Goal: Task Accomplishment & Management: Manage account settings

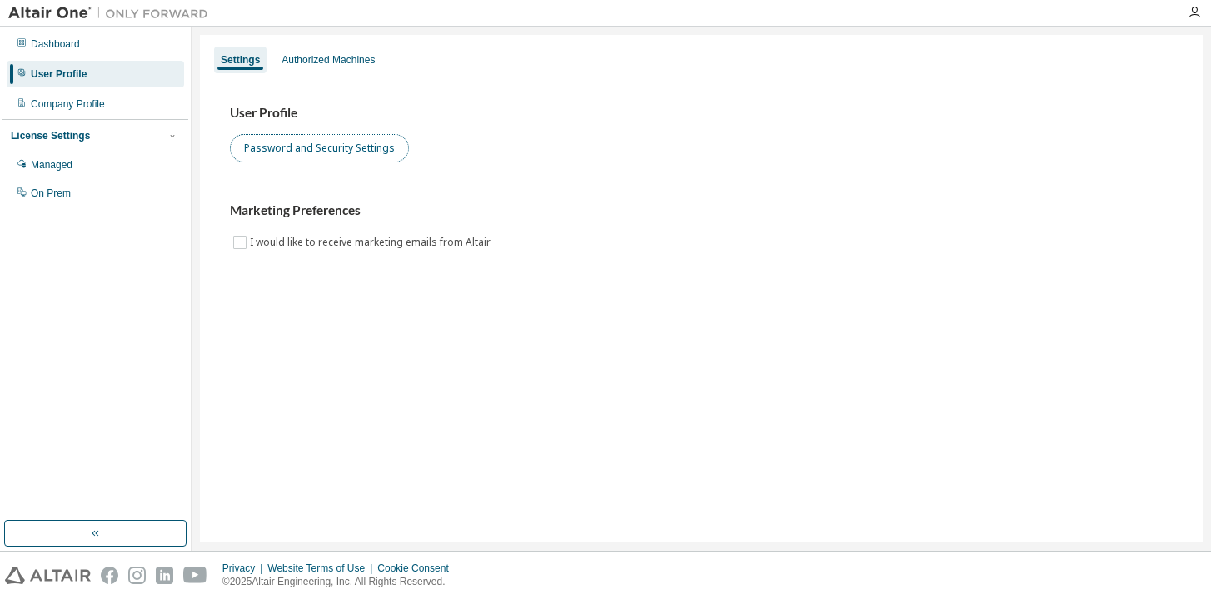
click at [291, 155] on button "Password and Security Settings" at bounding box center [319, 148] width 179 height 28
click at [397, 302] on div "Settings Authorized Machines User Profile Password and Security Settings Market…" at bounding box center [701, 288] width 1003 height 507
click at [101, 71] on div "User Profile" at bounding box center [95, 74] width 177 height 27
click at [344, 150] on button "Password and Security Settings" at bounding box center [319, 148] width 179 height 28
click at [1189, 9] on icon "button" at bounding box center [1194, 12] width 13 height 13
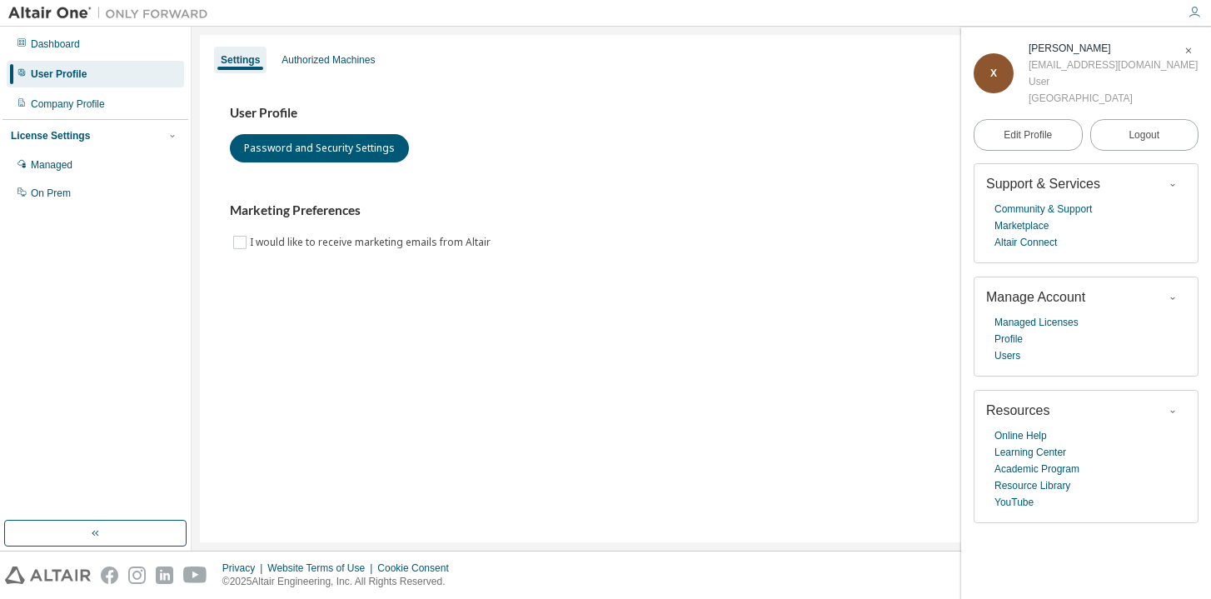
click at [1002, 77] on div "X" at bounding box center [994, 73] width 40 height 40
click at [1001, 126] on link "Edit Profile" at bounding box center [1028, 135] width 109 height 32
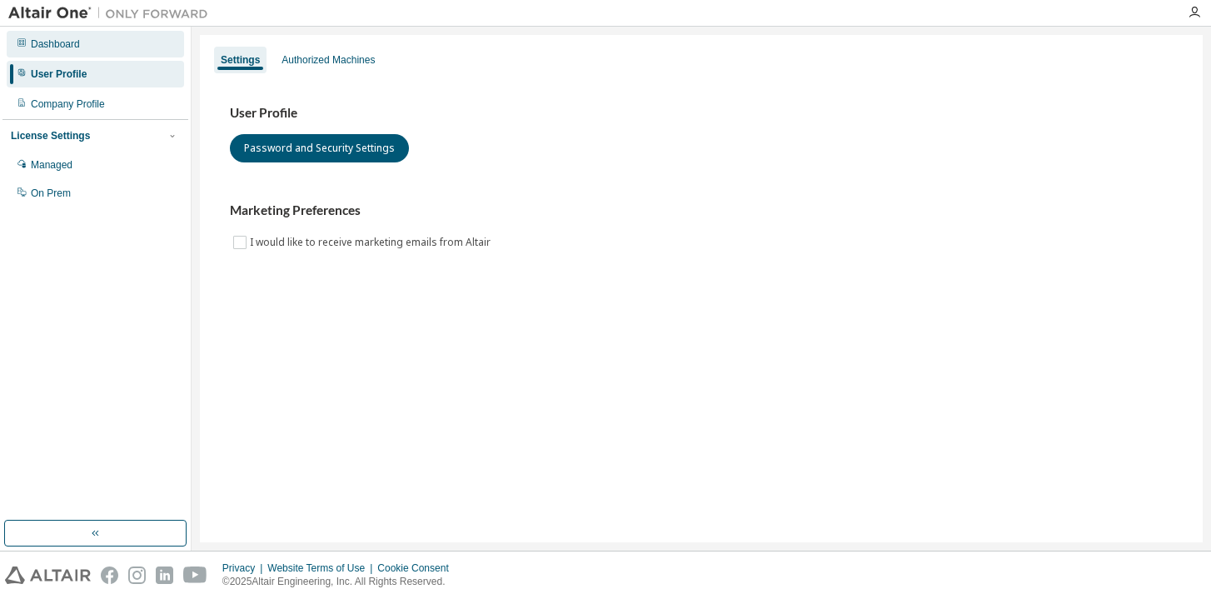
click at [52, 52] on div "Dashboard" at bounding box center [95, 44] width 177 height 27
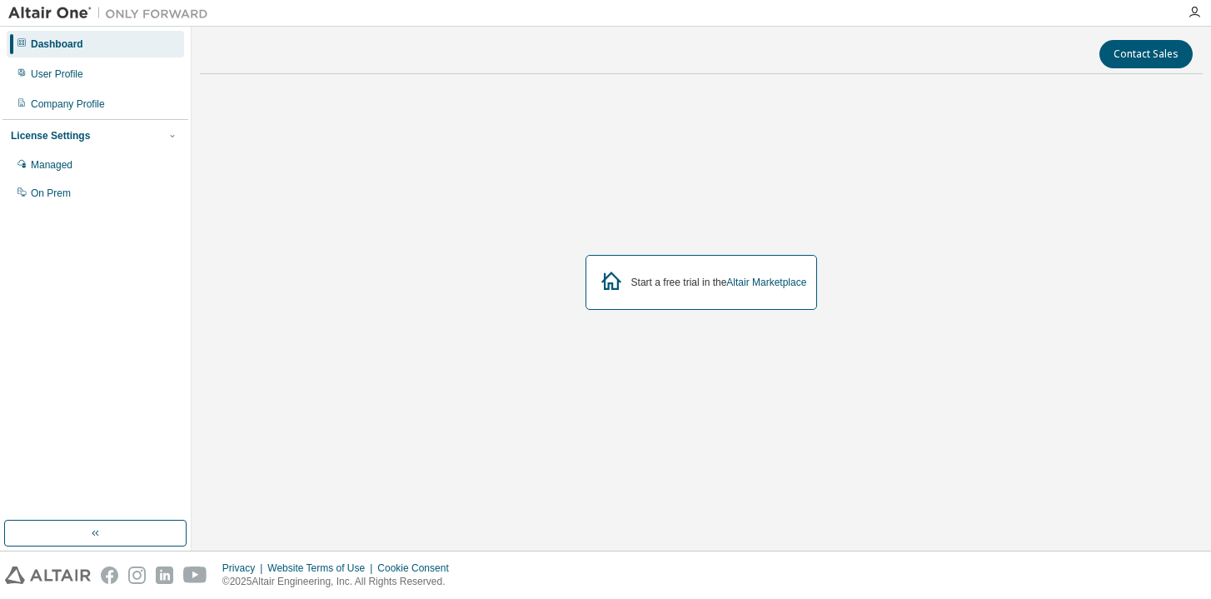
click at [35, 27] on div "Dashboard User Profile Company Profile License Settings Managed On Prem" at bounding box center [96, 289] width 192 height 524
